Goal: Check status: Check status

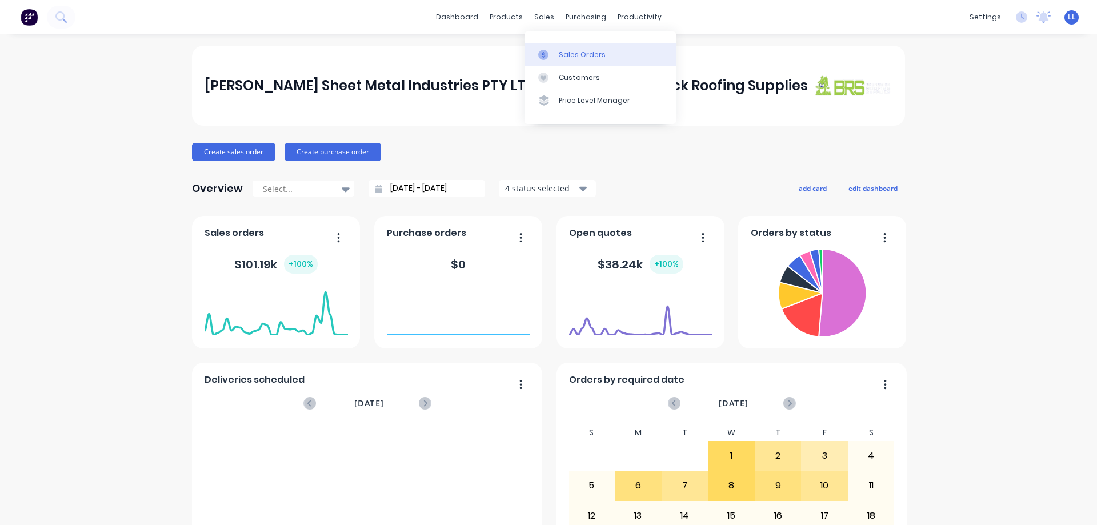
click at [560, 57] on div "Sales Orders" at bounding box center [582, 55] width 47 height 10
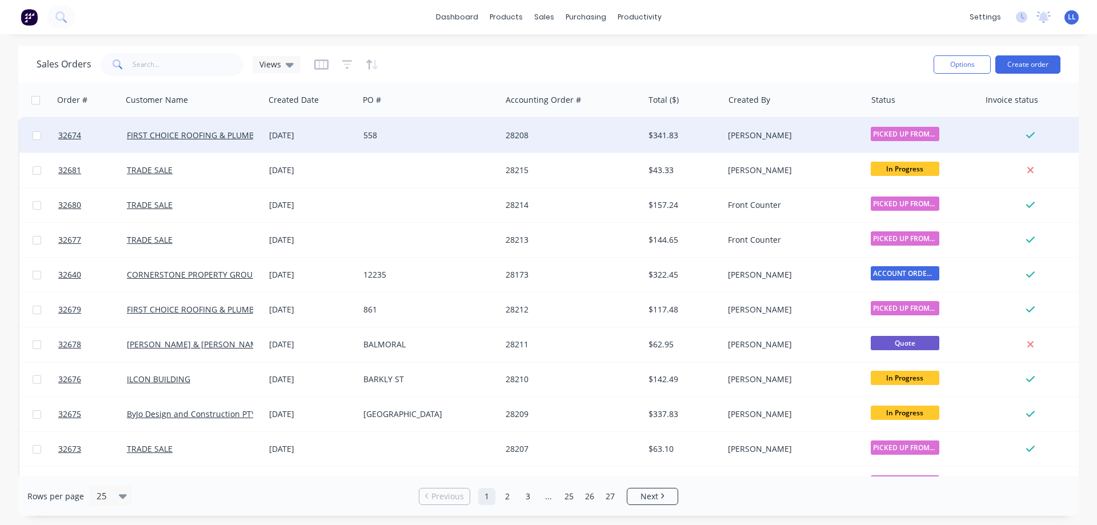
click at [385, 136] on div "558" at bounding box center [426, 135] width 127 height 11
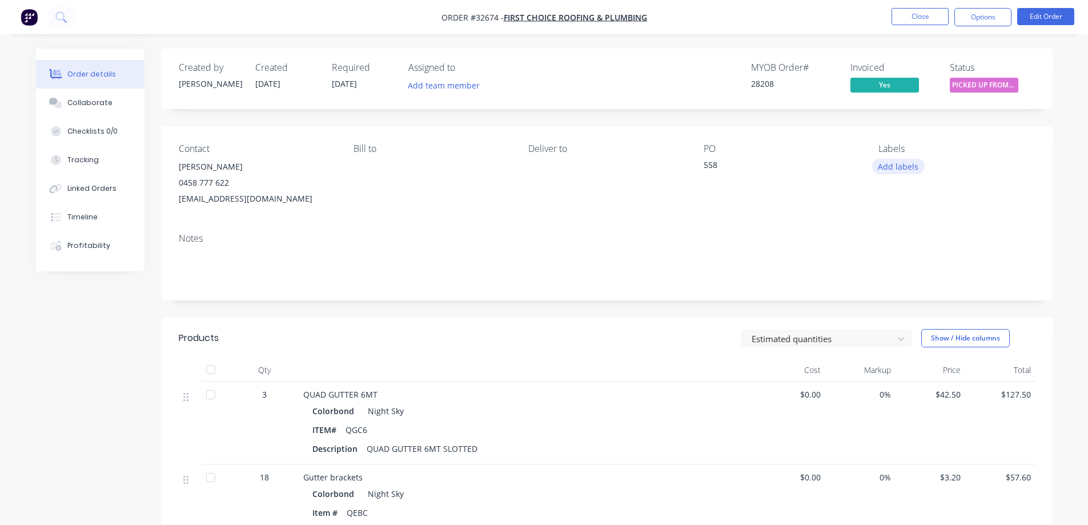
click at [899, 168] on button "Add labels" at bounding box center [898, 166] width 53 height 15
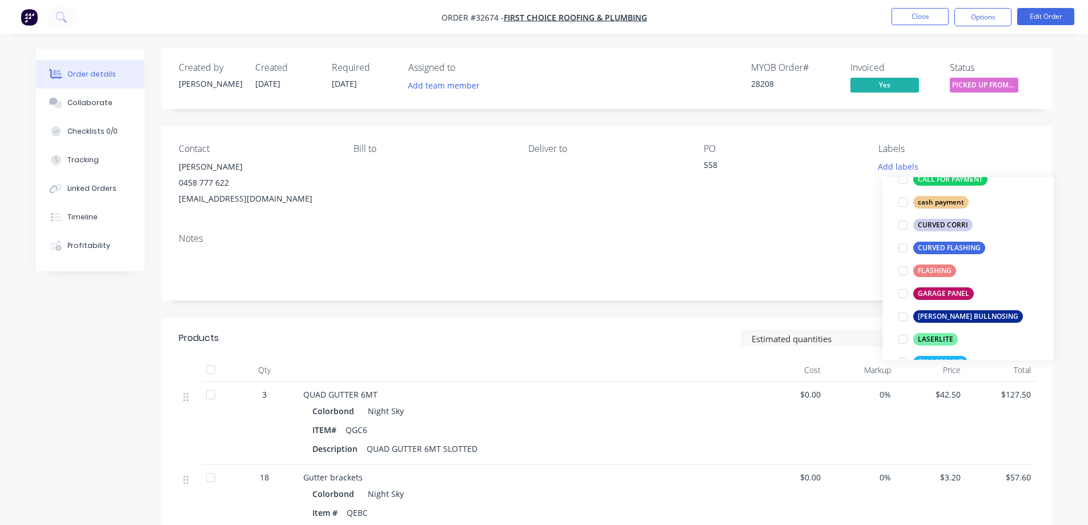
scroll to position [286, 0]
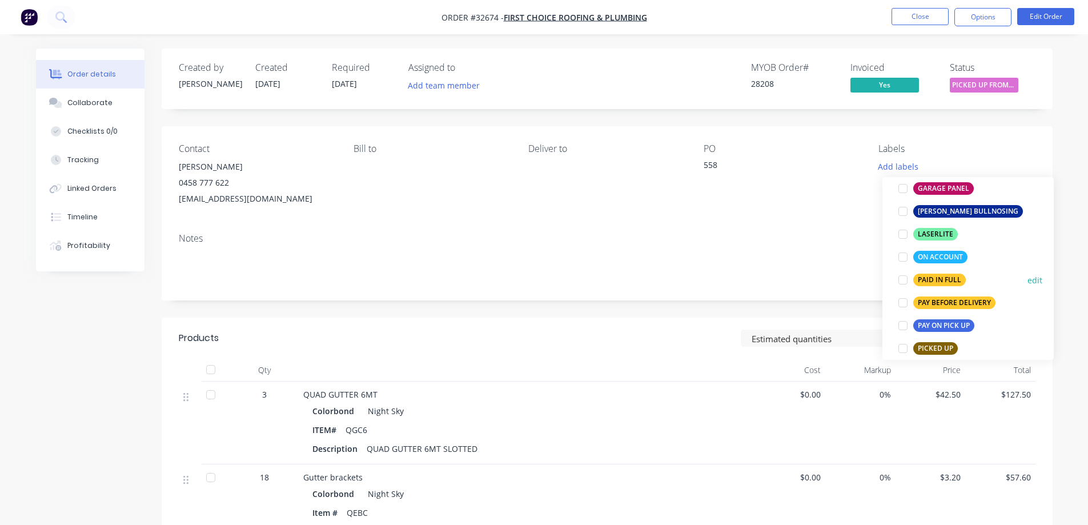
click at [939, 278] on div "PAID IN FULL" at bounding box center [940, 280] width 53 height 13
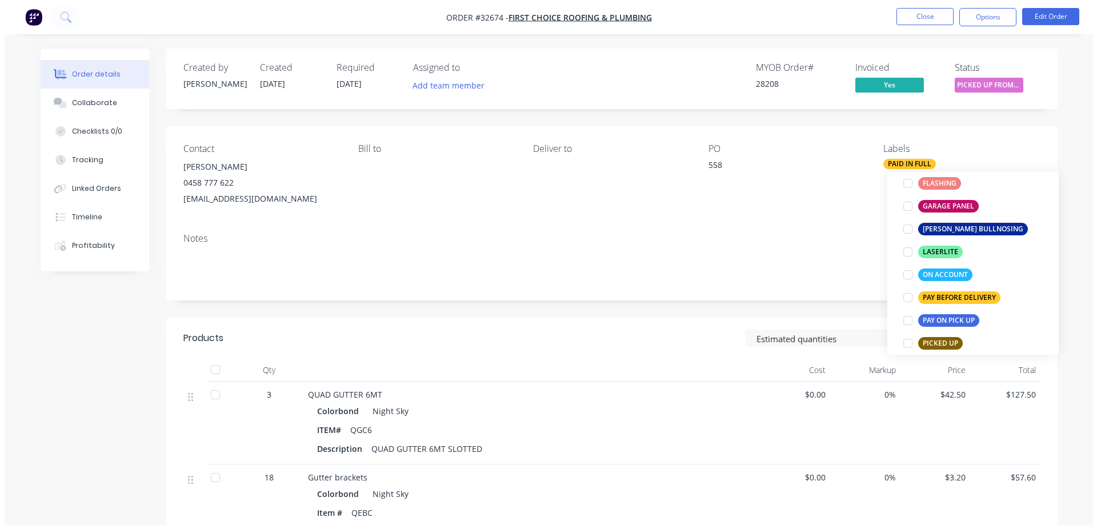
scroll to position [0, 0]
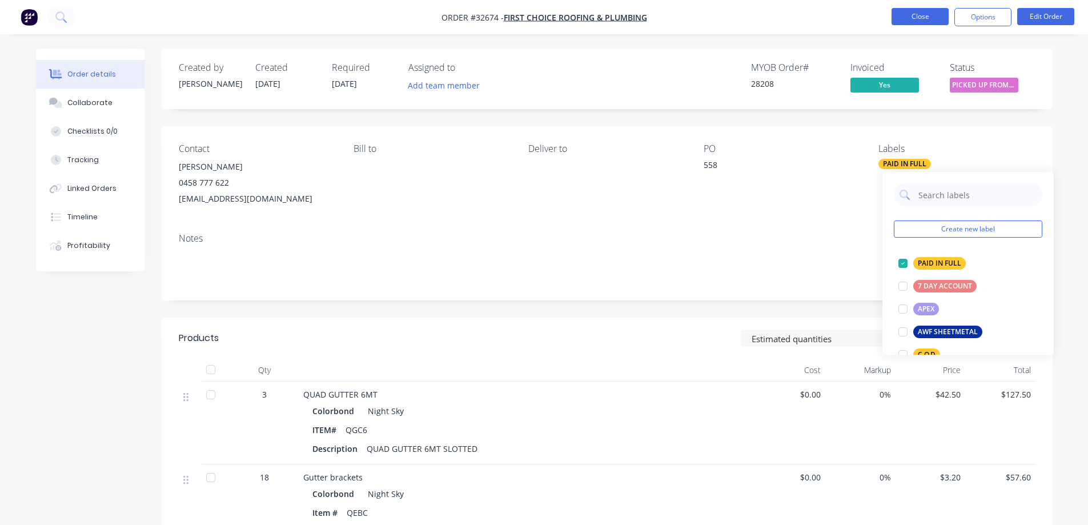
click at [919, 18] on button "Close" at bounding box center [920, 16] width 57 height 17
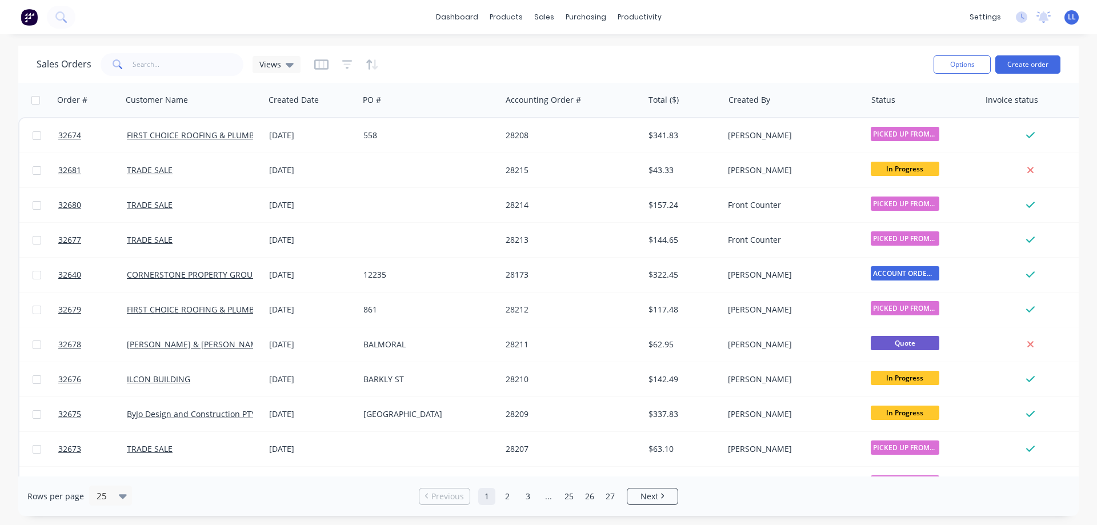
click at [28, 17] on img at bounding box center [29, 17] width 17 height 17
